Goal: Transaction & Acquisition: Purchase product/service

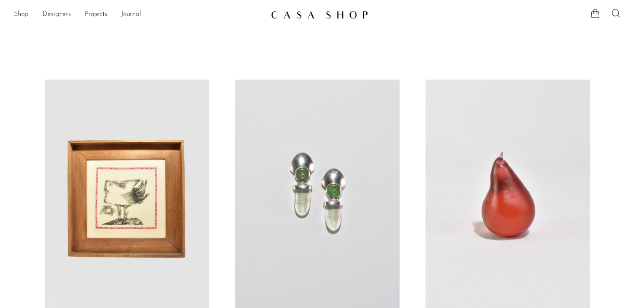
click at [18, 13] on link "Shop" at bounding box center [21, 14] width 15 height 11
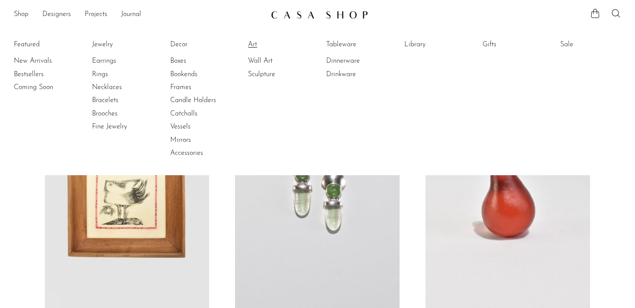
click at [256, 42] on link "Art" at bounding box center [280, 45] width 65 height 10
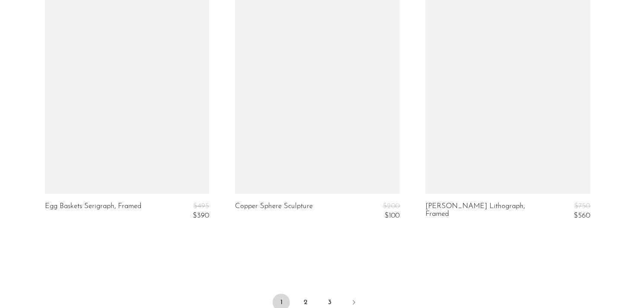
scroll to position [3253, 0]
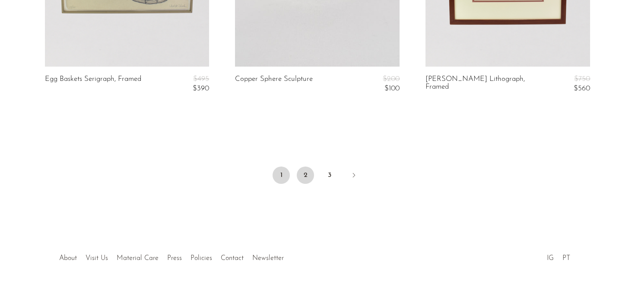
click at [312, 166] on link "2" at bounding box center [305, 174] width 17 height 17
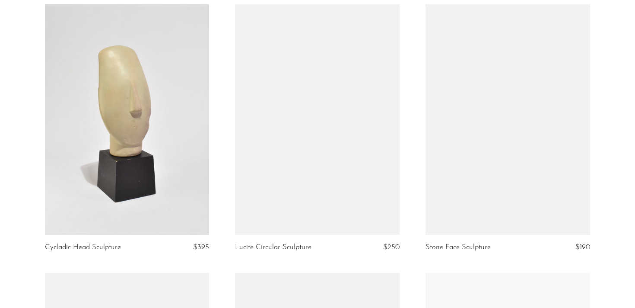
scroll to position [1404, 0]
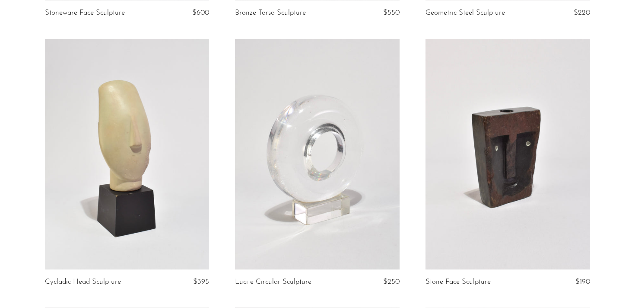
click at [299, 131] on link at bounding box center [317, 154] width 165 height 230
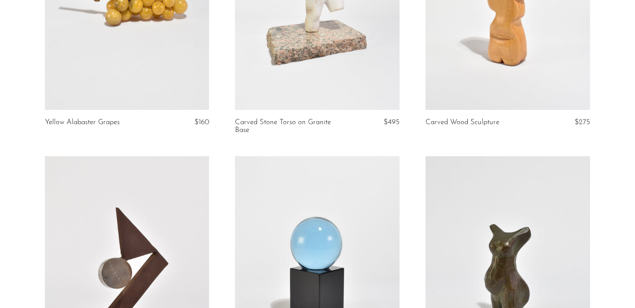
scroll to position [0, 0]
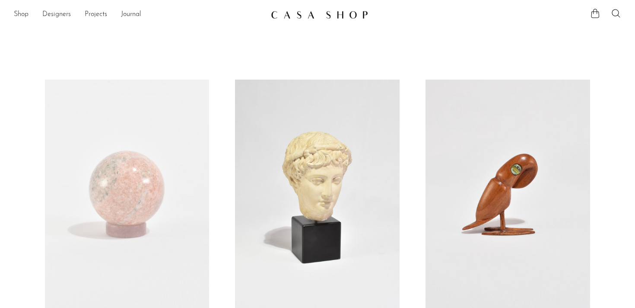
click at [30, 14] on ul "Shop Featured New Arrivals Bestsellers Coming Soon Jewelry Jewelry All Earrings…" at bounding box center [139, 14] width 250 height 15
click at [25, 14] on link "Shop" at bounding box center [21, 14] width 15 height 11
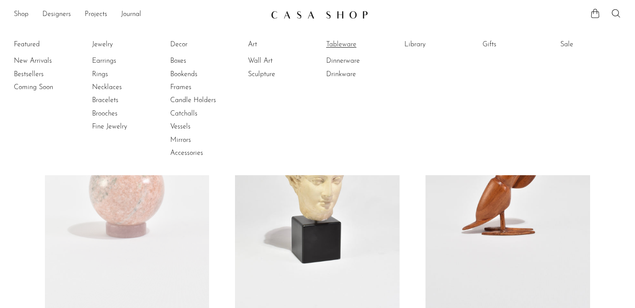
click at [340, 43] on link "Tableware" at bounding box center [358, 45] width 65 height 10
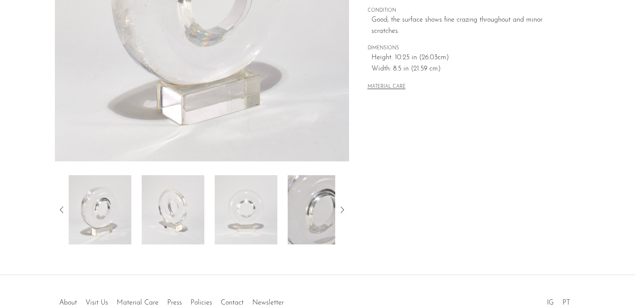
scroll to position [202, 0]
click at [252, 213] on img at bounding box center [246, 210] width 63 height 69
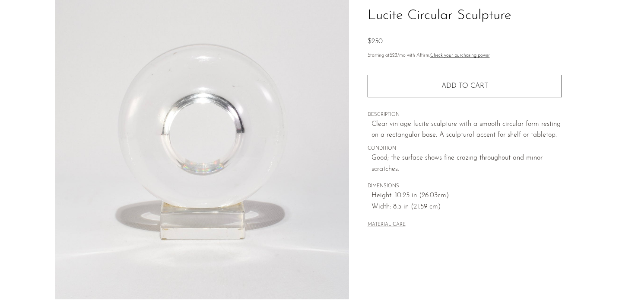
scroll to position [24, 0]
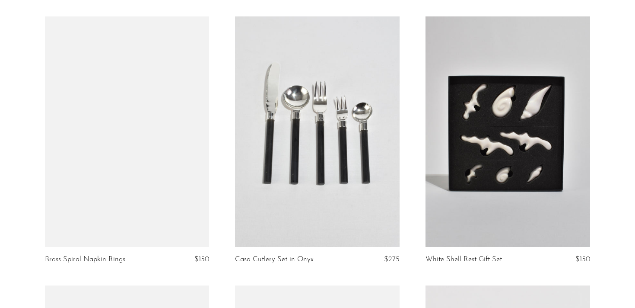
scroll to position [2498, 0]
